Goal: Task Accomplishment & Management: Manage account settings

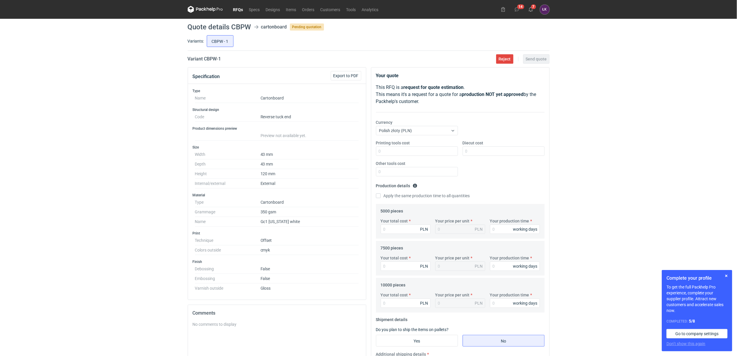
click at [112, 154] on div "RFQs Specs Designs Items Orders Customers Tools Analytics 14 7 [PERSON_NAME] Ko…" at bounding box center [368, 178] width 737 height 356
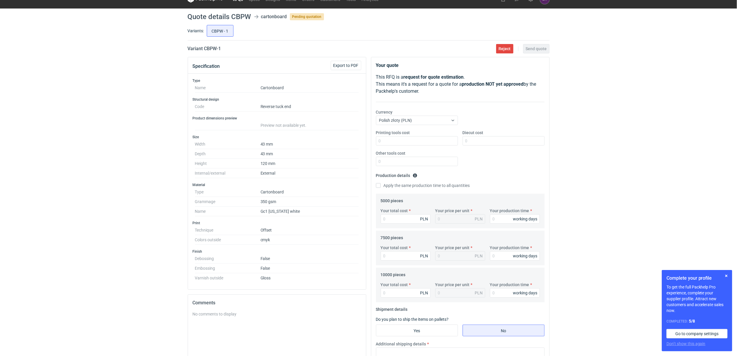
scroll to position [44, 0]
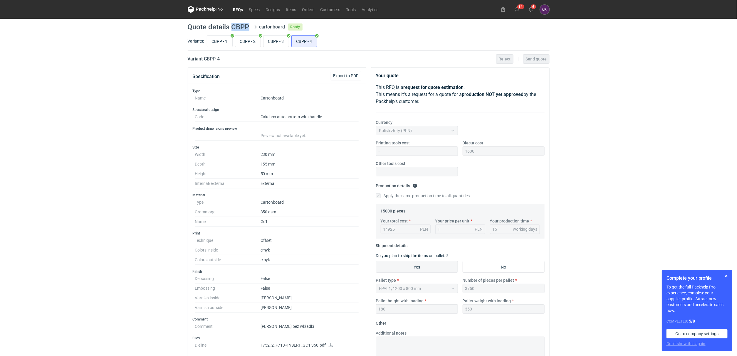
drag, startPoint x: 232, startPoint y: 26, endPoint x: 248, endPoint y: 26, distance: 16.5
click at [248, 26] on h1 "Quote details CBPP" at bounding box center [219, 27] width 62 height 7
copy h1 "CBPP"
click at [6, 222] on div "RFQs Specs Designs Items Orders Customers Tools Analytics 14 6 ŁK Łukasz Kowals…" at bounding box center [368, 178] width 737 height 356
